Goal: Task Accomplishment & Management: Use online tool/utility

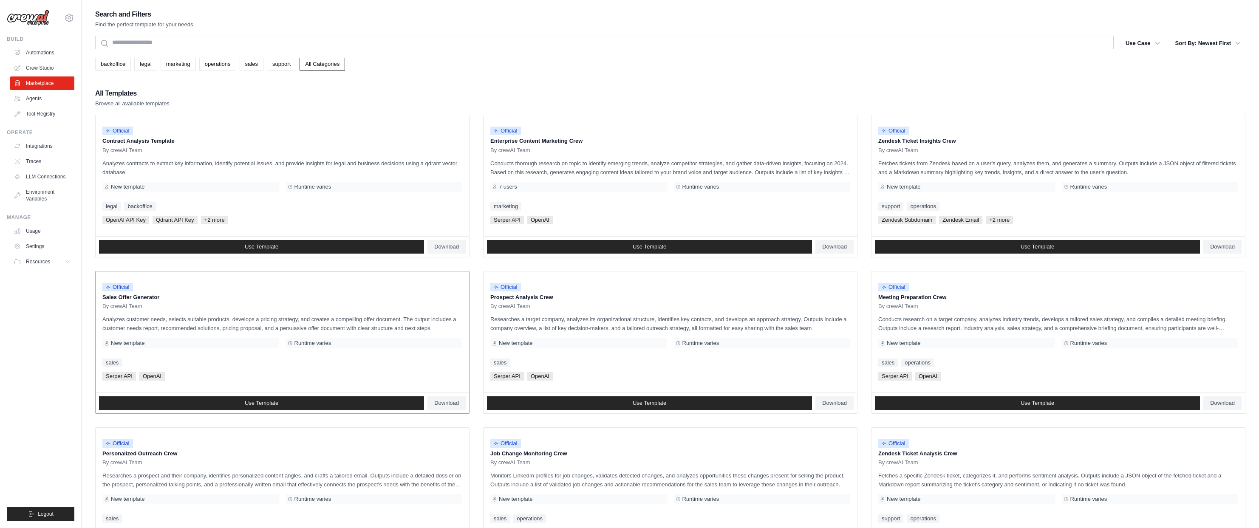
scroll to position [45, 0]
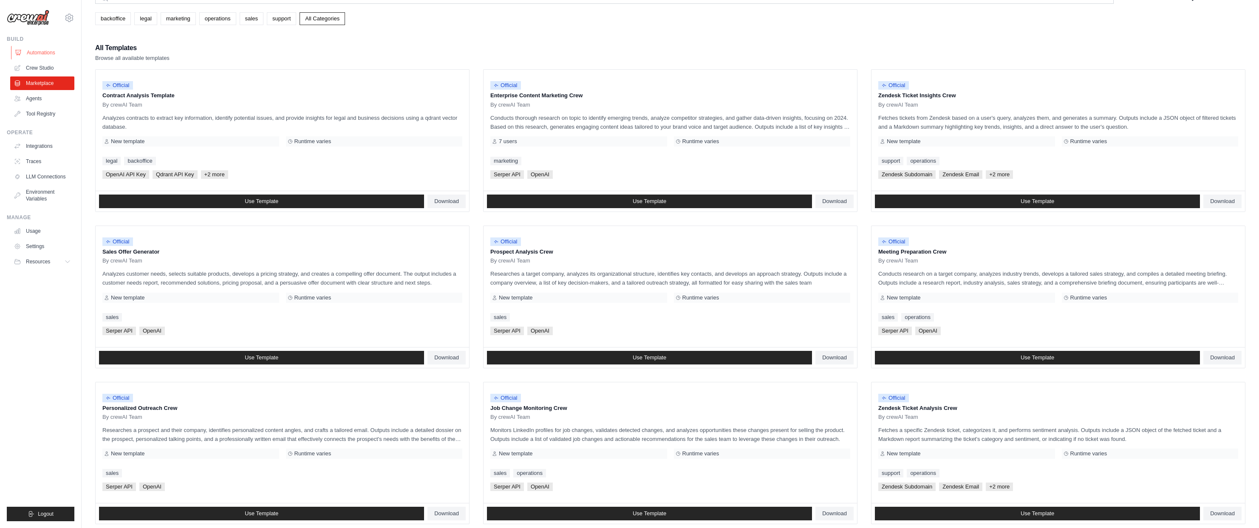
click at [40, 47] on link "Automations" at bounding box center [43, 53] width 64 height 14
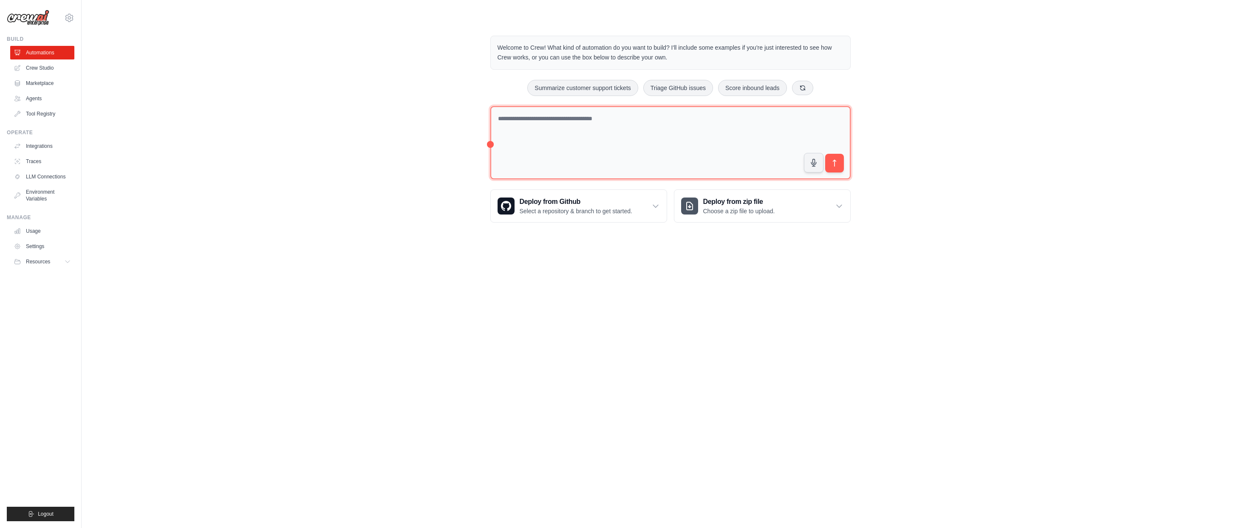
click at [557, 138] on textarea at bounding box center [670, 143] width 360 height 74
type textarea "**********"
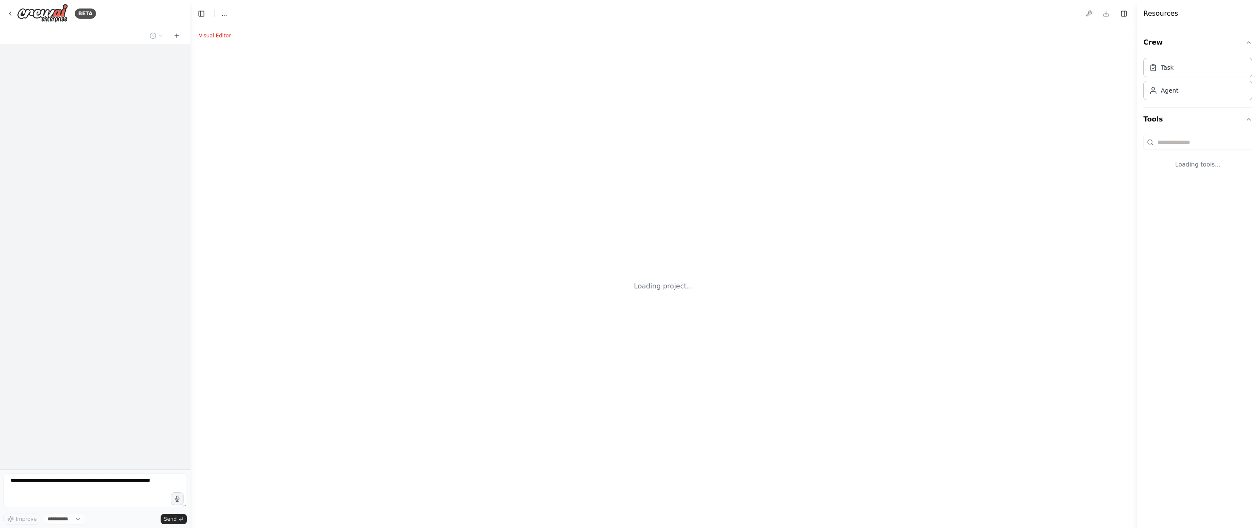
select select "****"
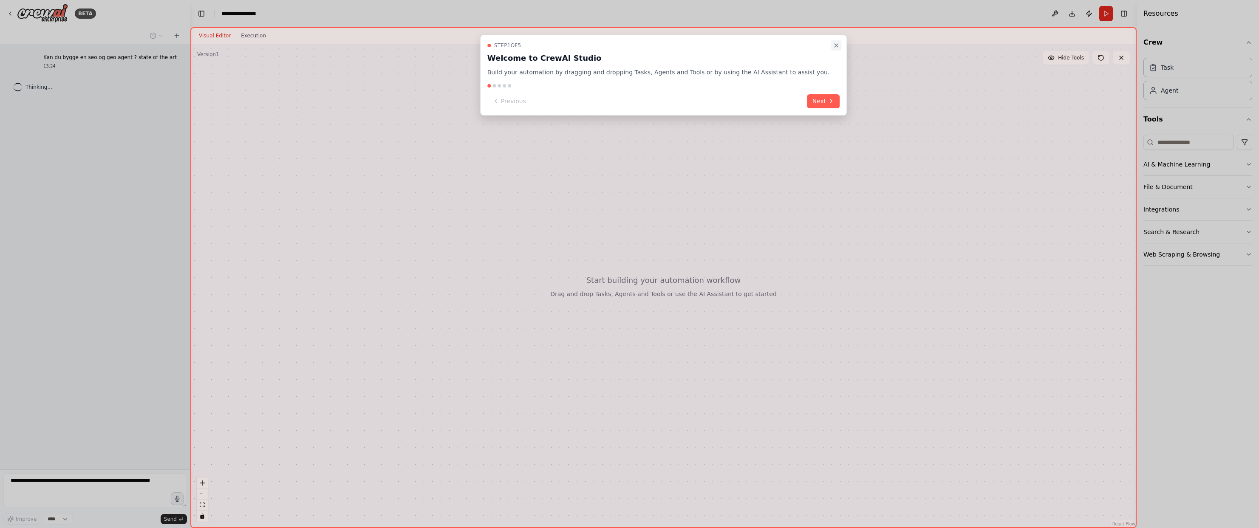
click at [834, 46] on icon "Close walkthrough" at bounding box center [835, 45] width 3 height 3
click at [809, 107] on button "Next" at bounding box center [823, 101] width 33 height 14
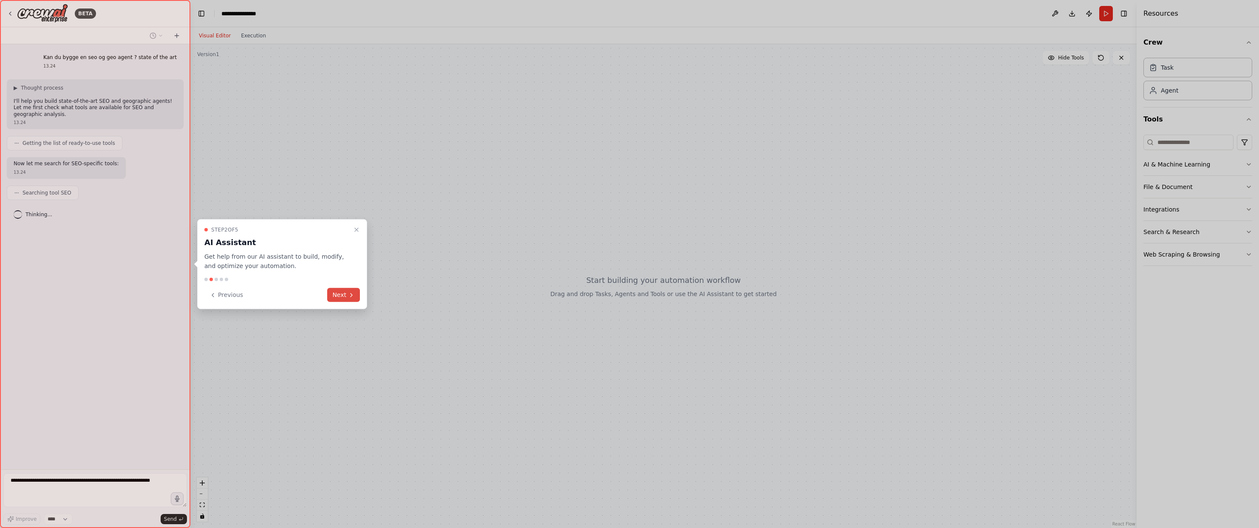
click at [348, 301] on button "Next" at bounding box center [343, 295] width 33 height 14
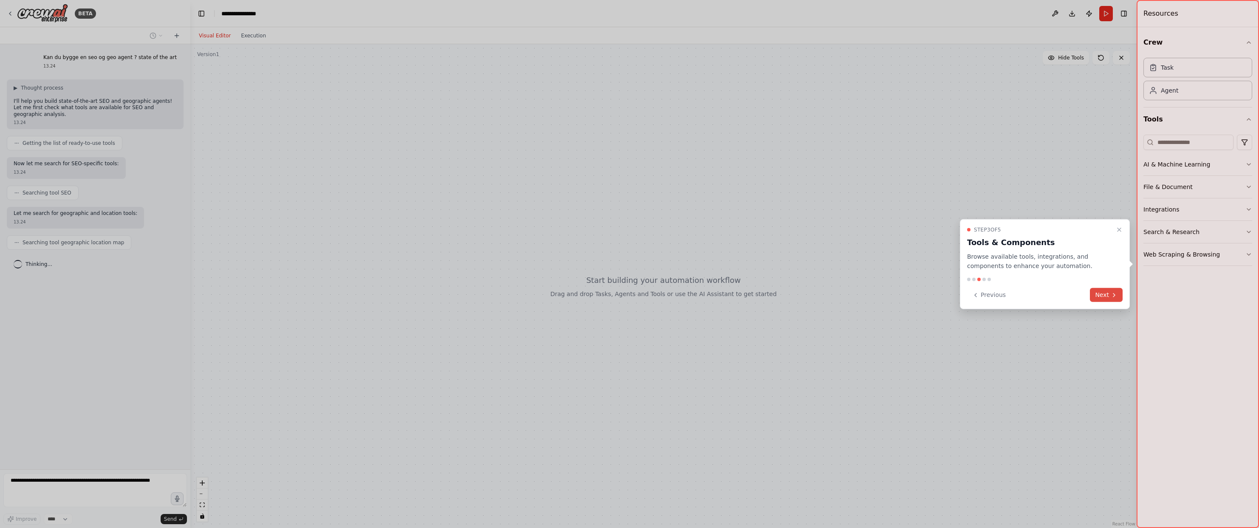
click at [1115, 290] on button "Next" at bounding box center [1106, 295] width 33 height 14
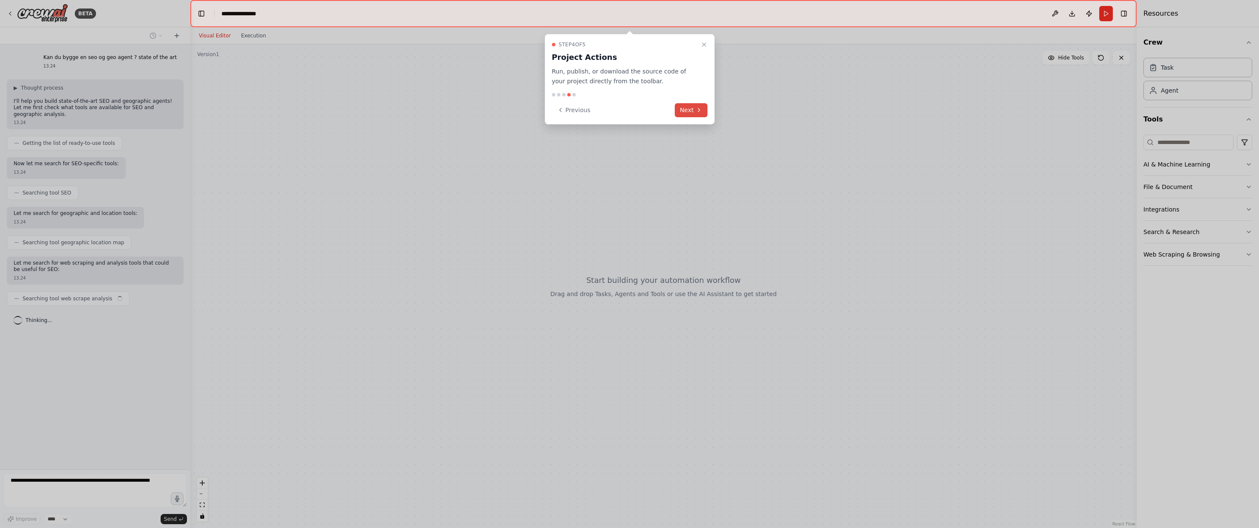
click at [701, 112] on icon at bounding box center [698, 110] width 7 height 7
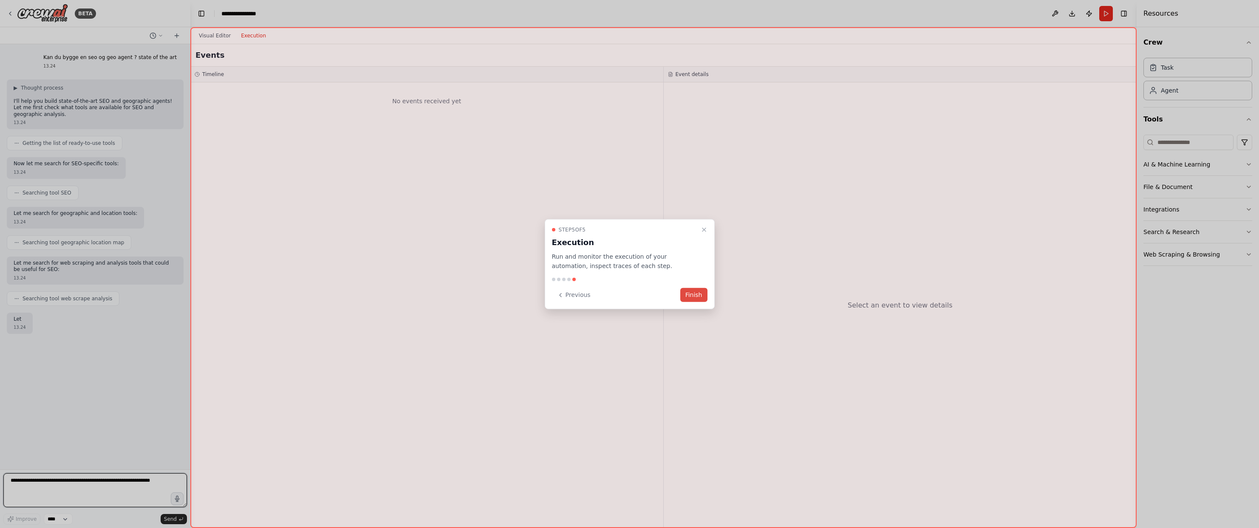
click at [705, 300] on button "Finish" at bounding box center [693, 295] width 27 height 14
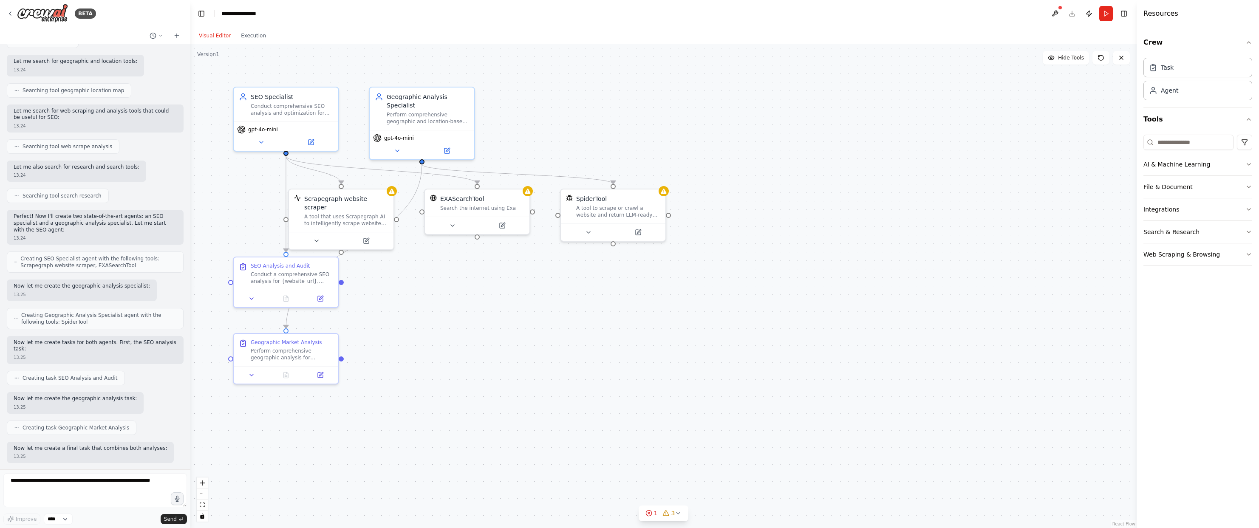
scroll to position [195, 0]
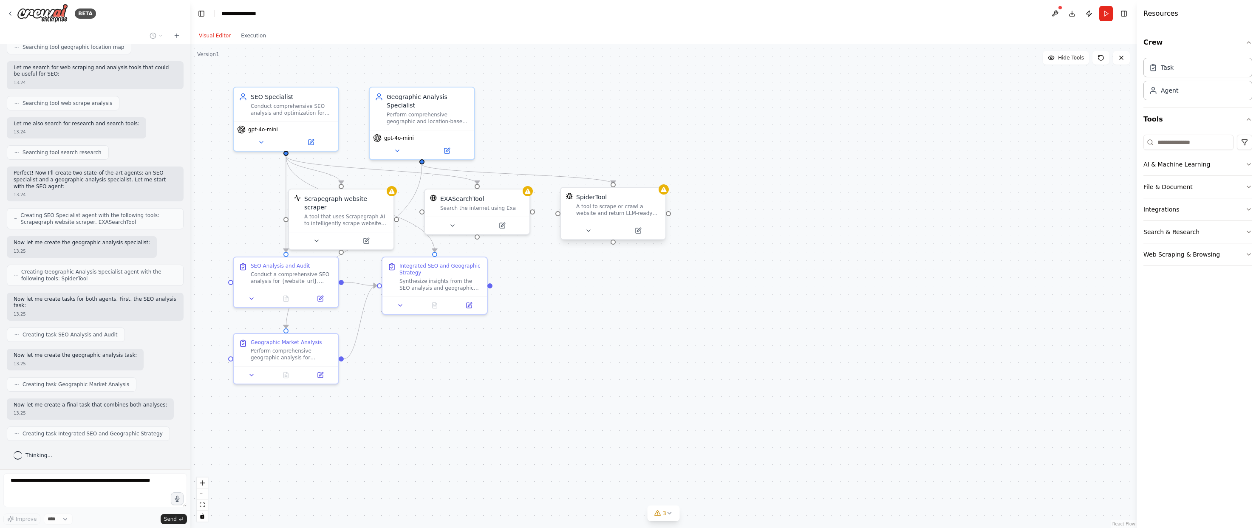
click at [590, 237] on div at bounding box center [613, 230] width 105 height 17
click at [587, 232] on icon at bounding box center [588, 230] width 7 height 7
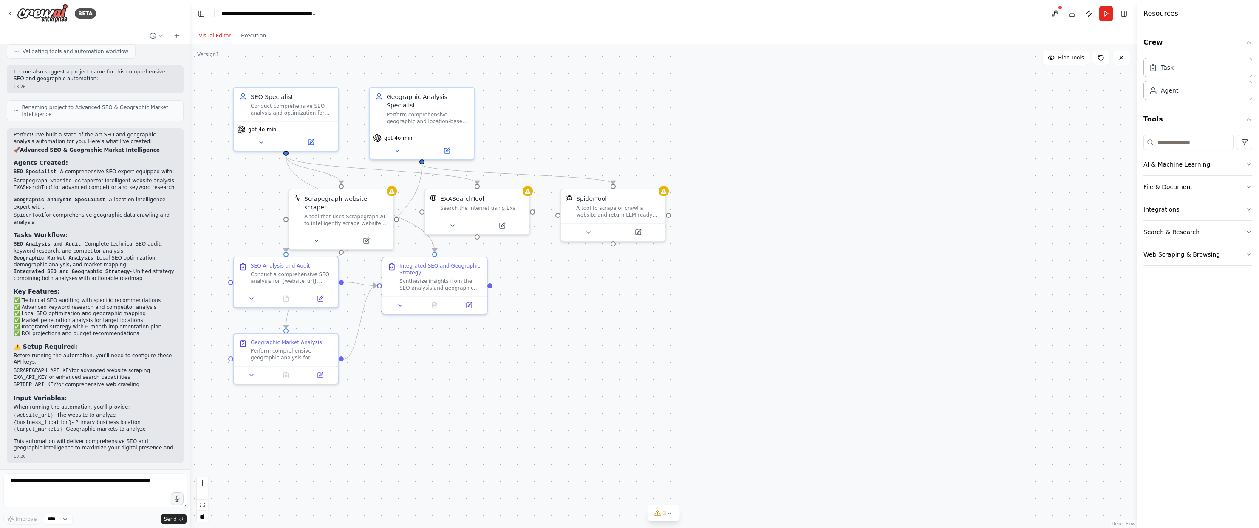
scroll to position [641, 0]
